Goal: Information Seeking & Learning: Learn about a topic

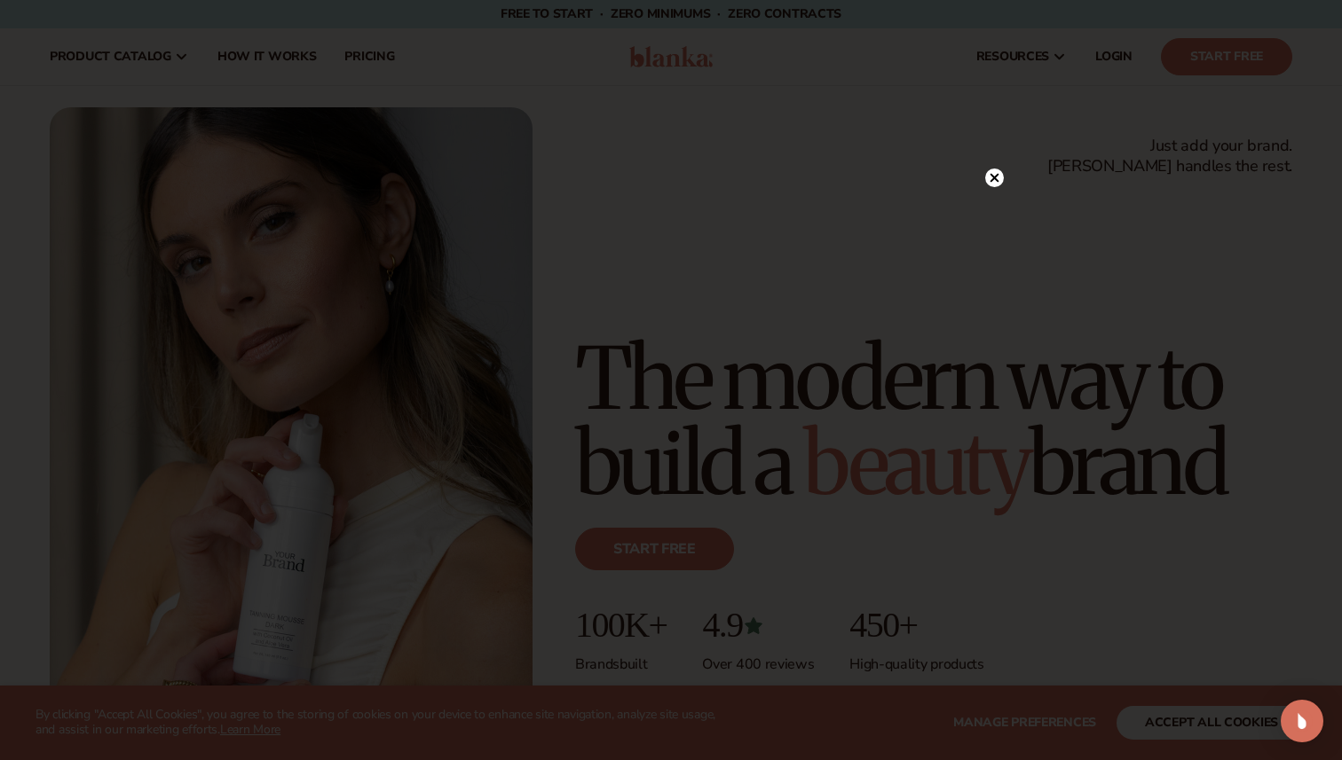
click at [996, 176] on icon at bounding box center [994, 178] width 9 height 9
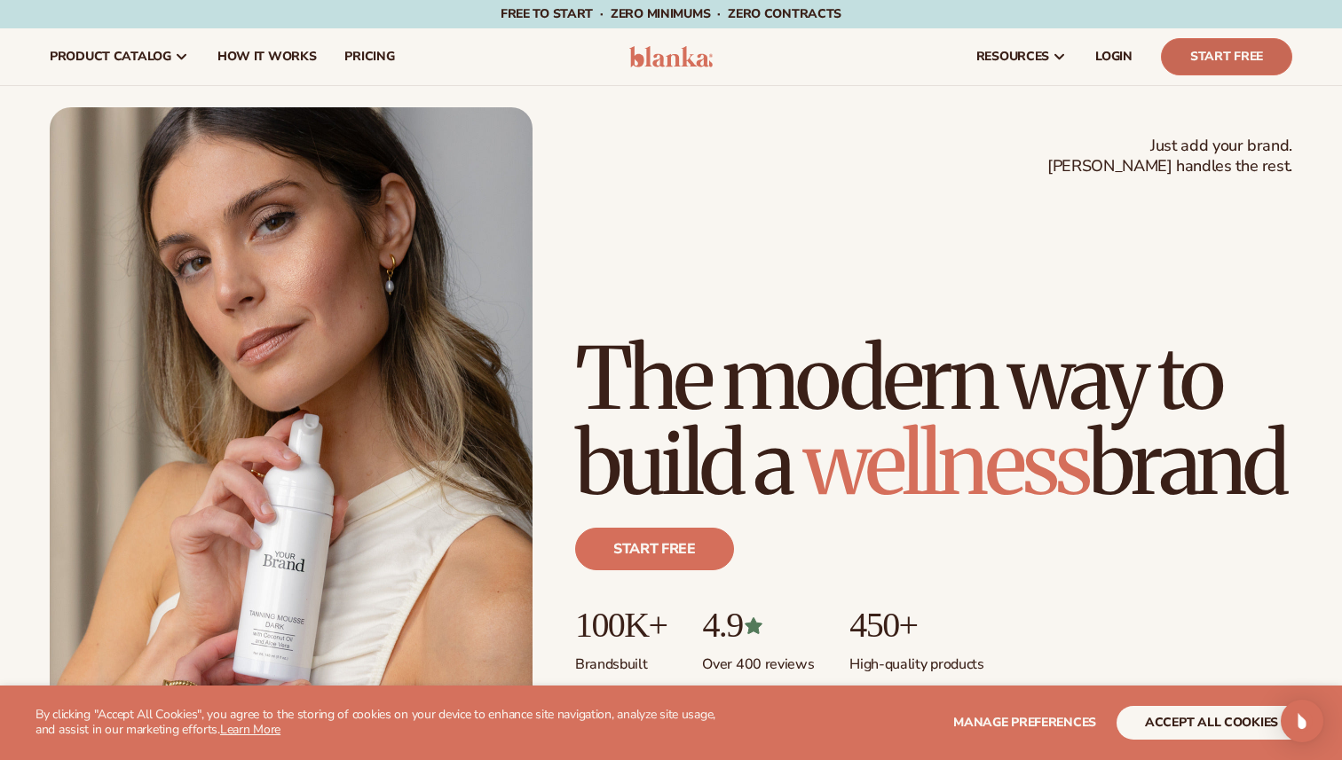
click at [1203, 53] on link "Start Free" at bounding box center [1226, 56] width 131 height 37
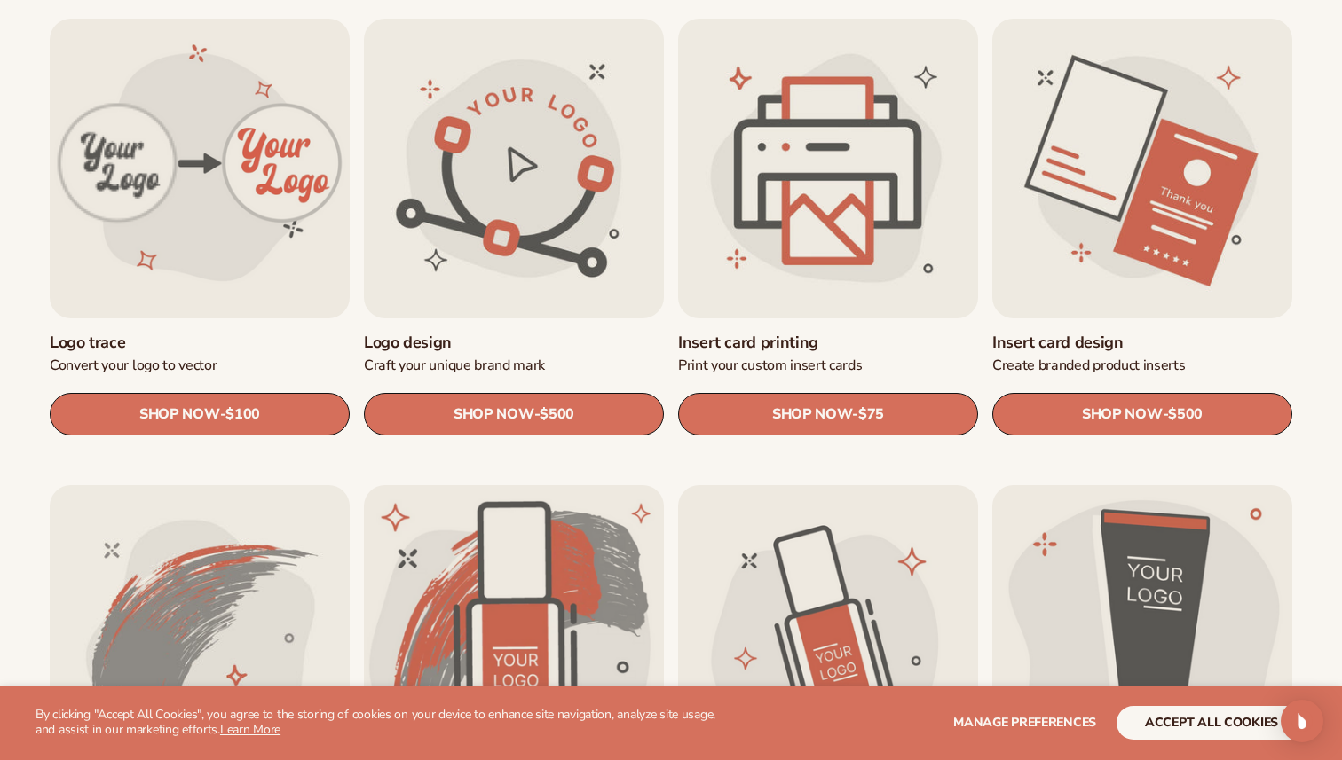
scroll to position [648, 0]
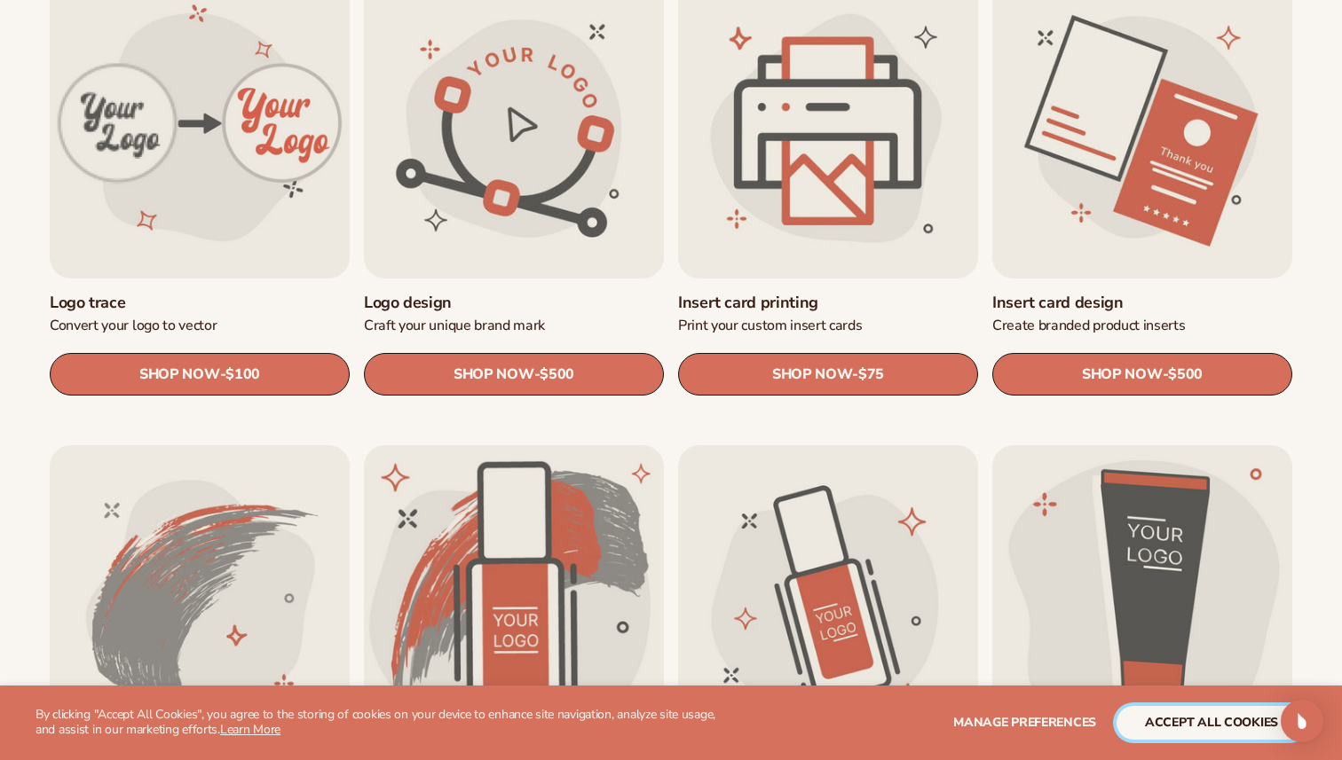
click at [1156, 726] on button "accept all cookies" at bounding box center [1211, 723] width 190 height 34
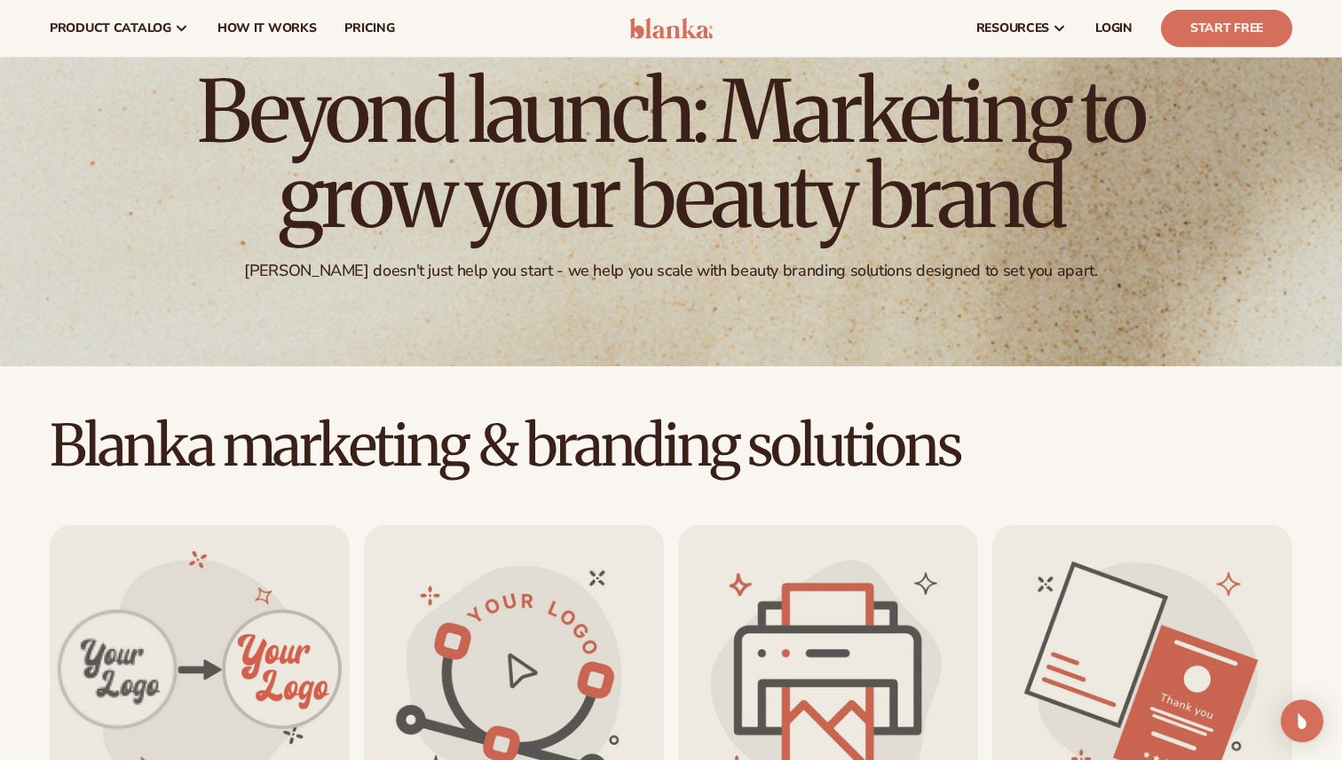
scroll to position [0, 0]
